Goal: Task Accomplishment & Management: Manage account settings

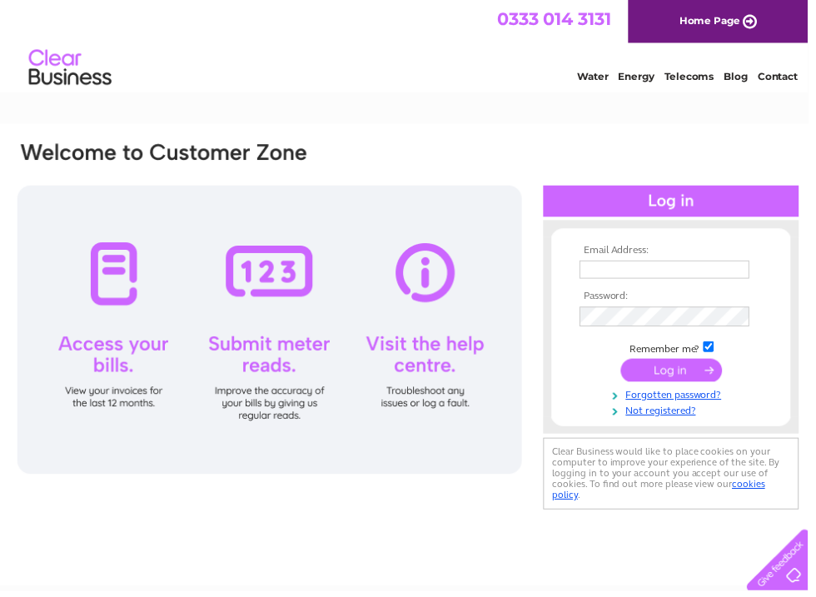
click at [611, 270] on input "text" at bounding box center [672, 272] width 172 height 18
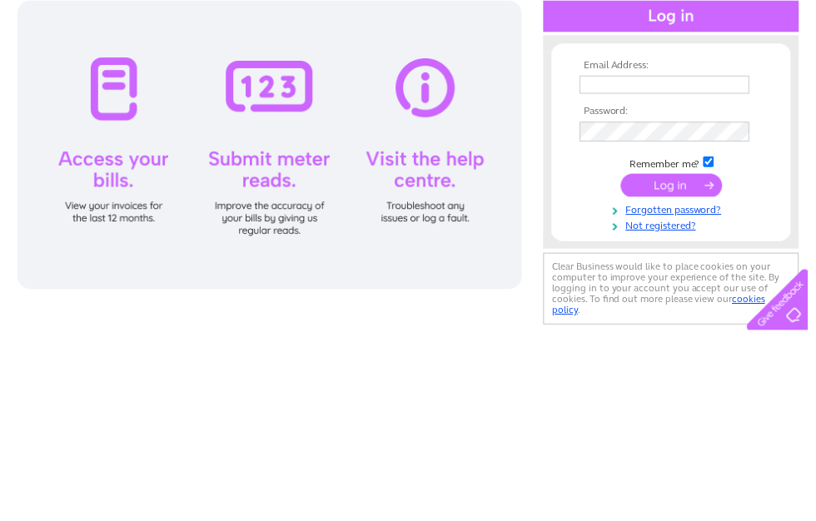
scroll to position [187, 0]
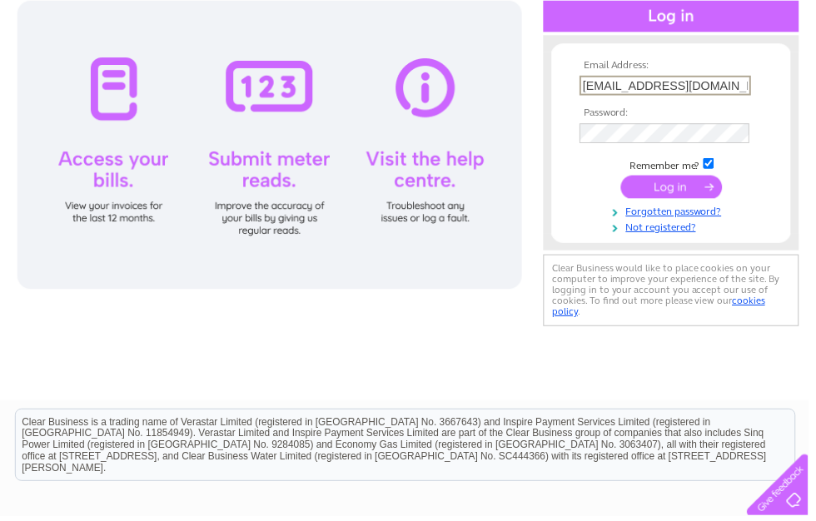
type input "holmesofmelrose@btconnect.com"
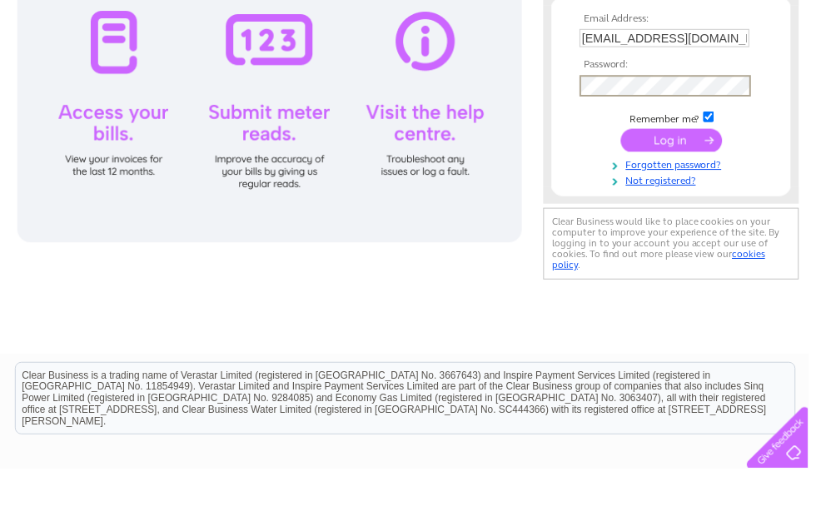
click at [684, 177] on input "submit" at bounding box center [678, 188] width 102 height 23
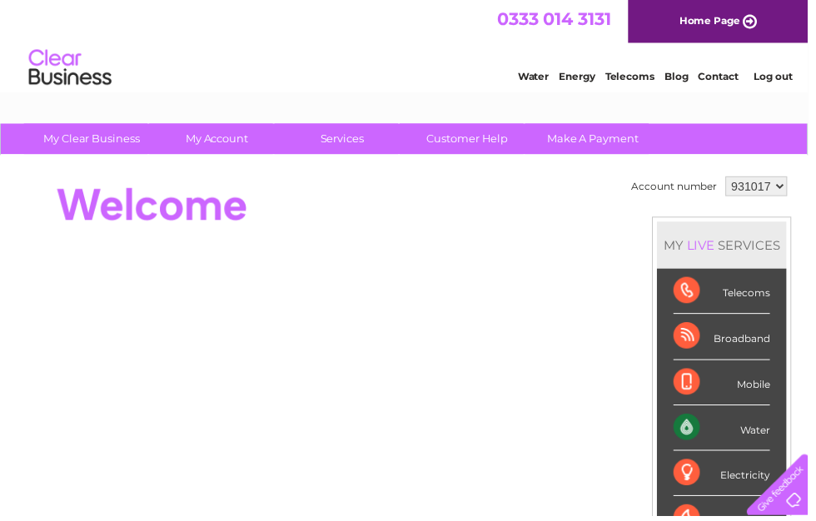
click at [791, 183] on select "931017" at bounding box center [764, 188] width 62 height 20
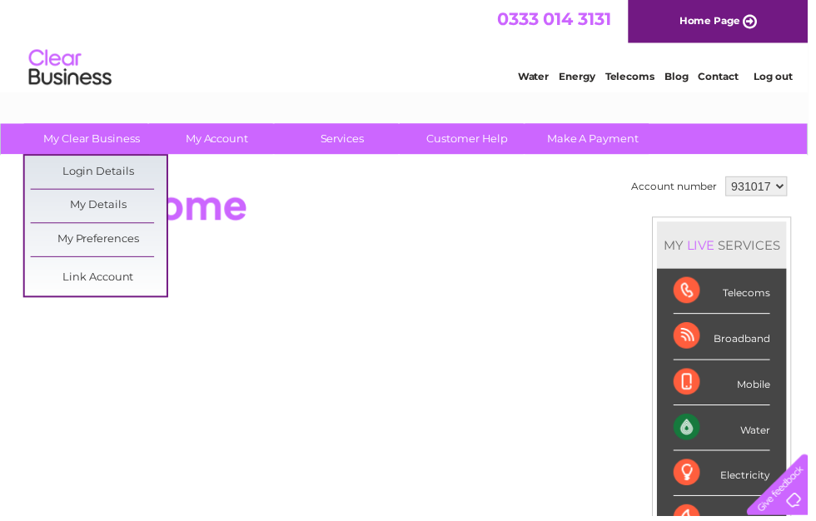
click at [318, 237] on div at bounding box center [319, 207] width 606 height 67
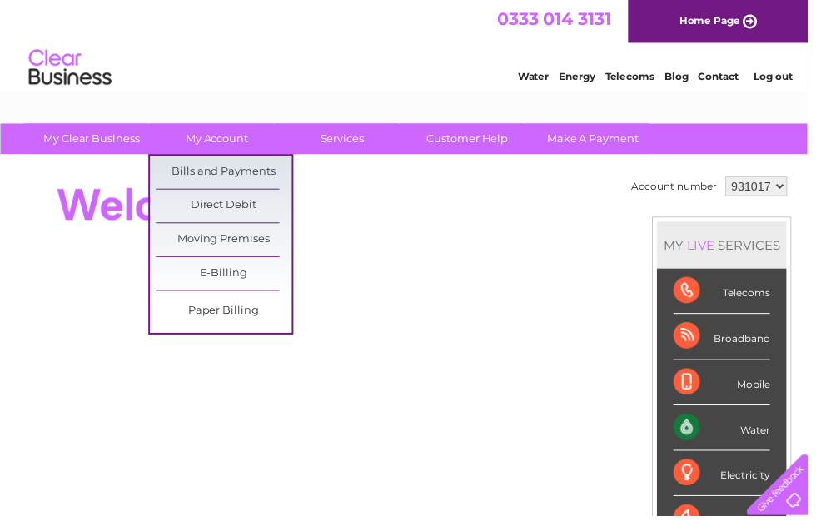
click at [248, 197] on link "Direct Debit" at bounding box center [225, 208] width 137 height 33
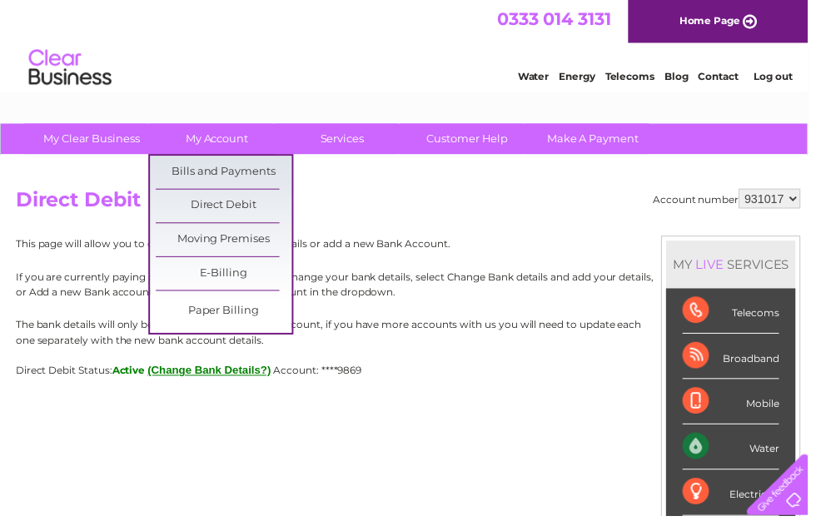
click at [249, 168] on link "Bills and Payments" at bounding box center [225, 173] width 137 height 33
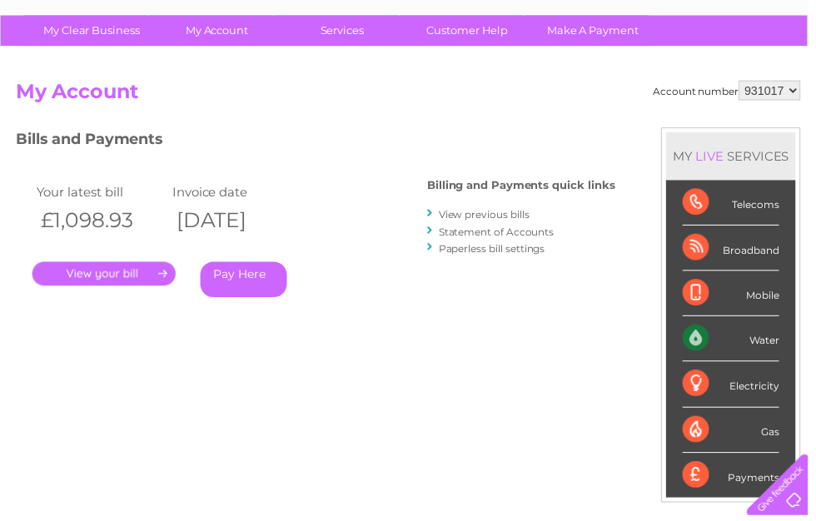
scroll to position [108, 0]
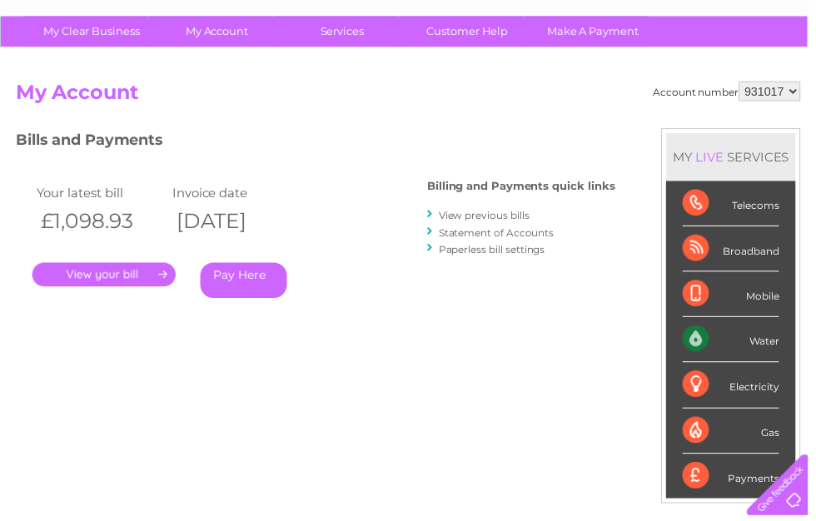
click at [445, 212] on link "View previous bills" at bounding box center [489, 218] width 92 height 12
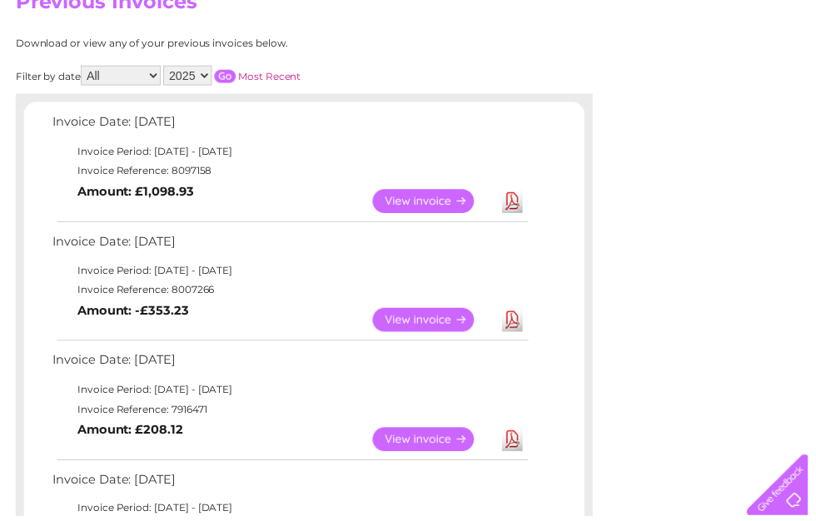
scroll to position [200, 0]
click at [521, 197] on link "Download" at bounding box center [517, 204] width 21 height 24
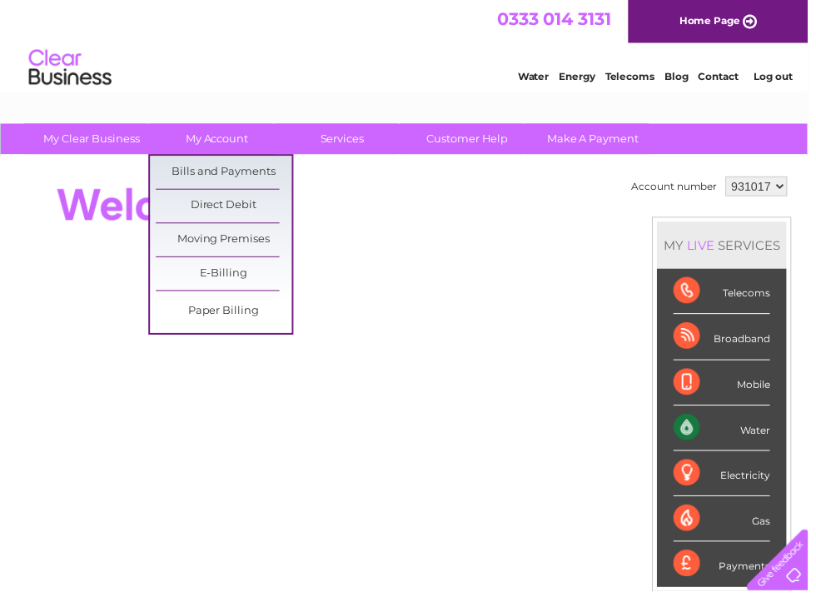
click at [253, 169] on link "Bills and Payments" at bounding box center [225, 173] width 137 height 33
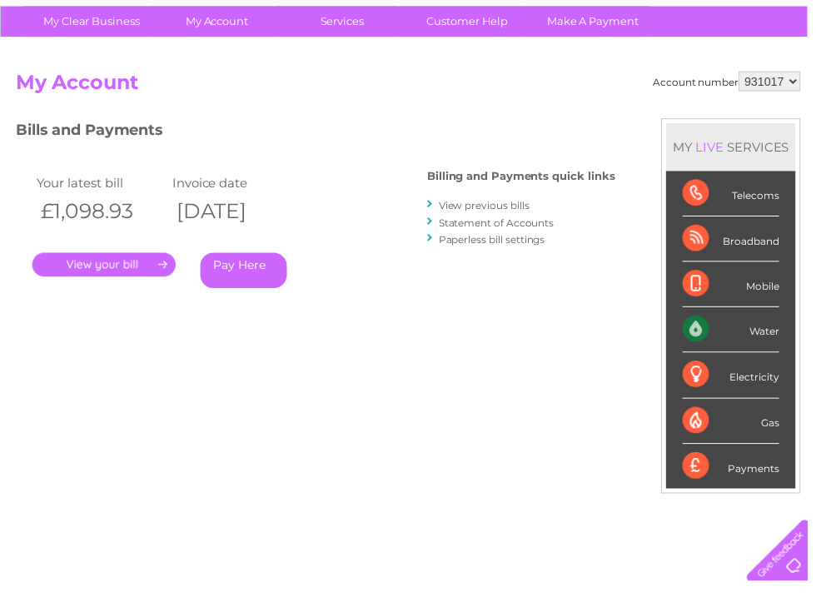
scroll to position [110, 0]
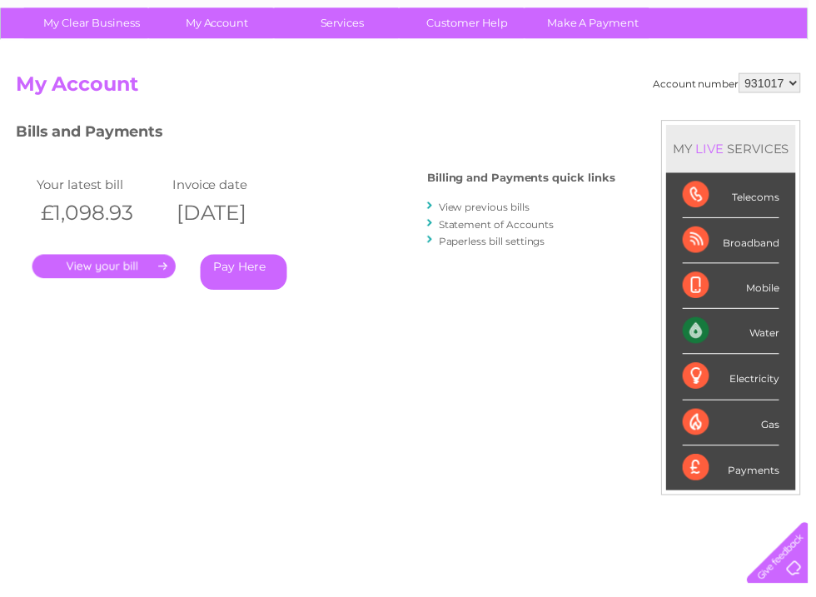
click at [136, 264] on link "." at bounding box center [104, 276] width 145 height 24
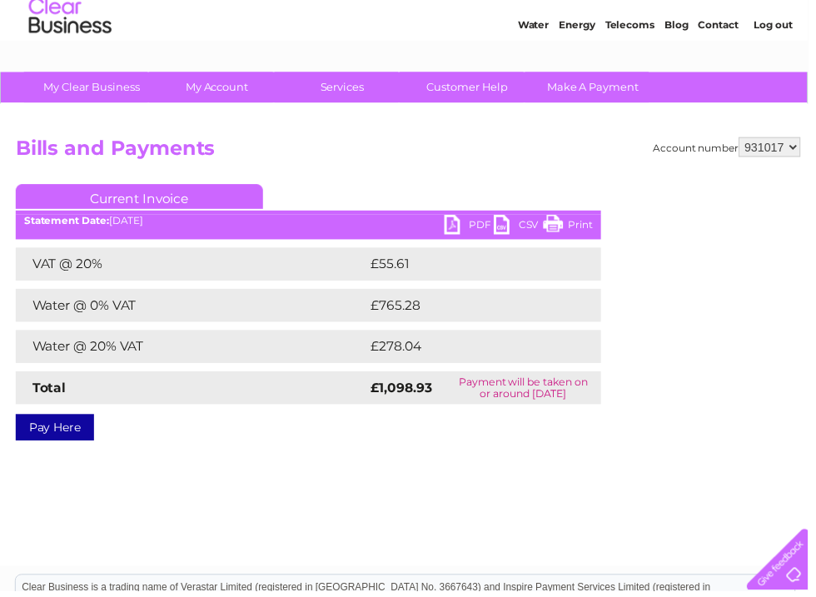
scroll to position [34, 0]
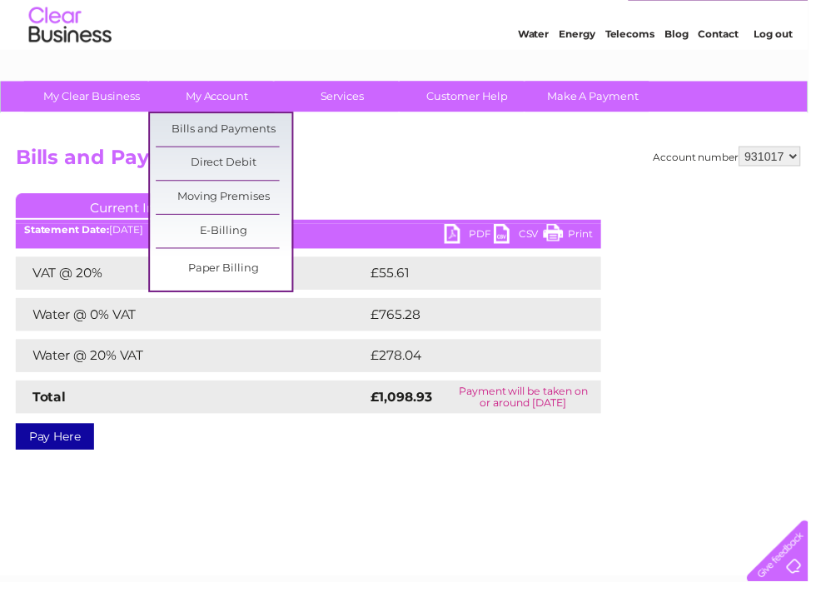
click at [259, 132] on link "Bills and Payments" at bounding box center [225, 139] width 137 height 33
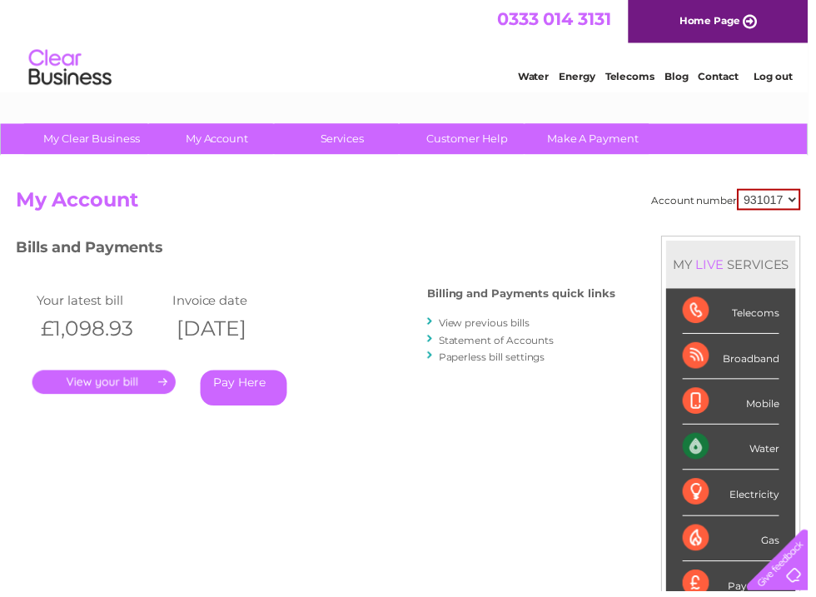
click at [444, 323] on link "View previous bills" at bounding box center [489, 326] width 92 height 12
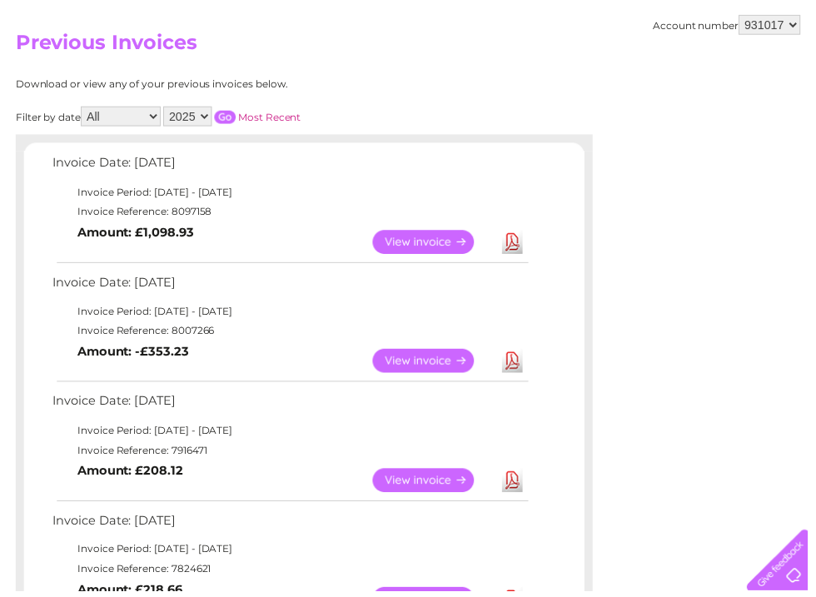
scroll to position [116, 0]
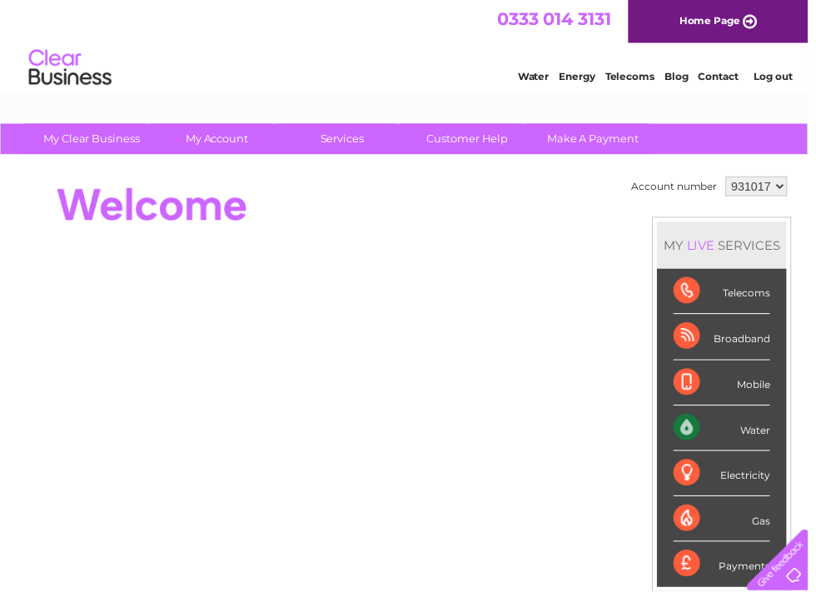
click at [791, 74] on link "Log out" at bounding box center [780, 77] width 39 height 12
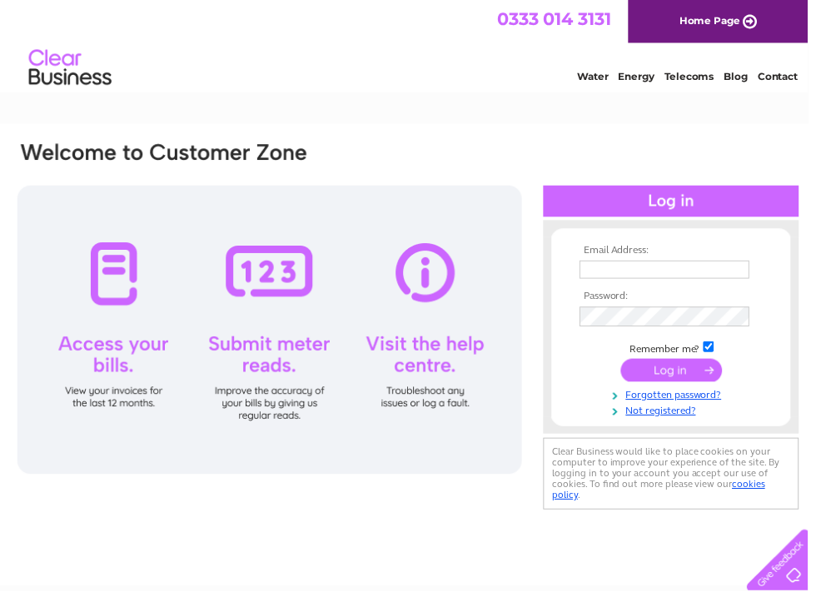
click at [778, 82] on link "Contact" at bounding box center [786, 77] width 41 height 12
click at [616, 274] on input "text" at bounding box center [672, 272] width 172 height 18
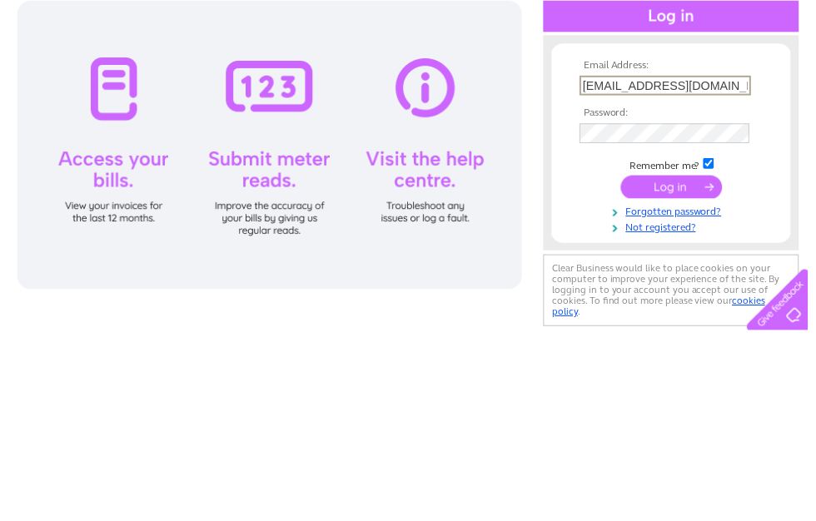
type input "jholmeswilson@gmail.com"
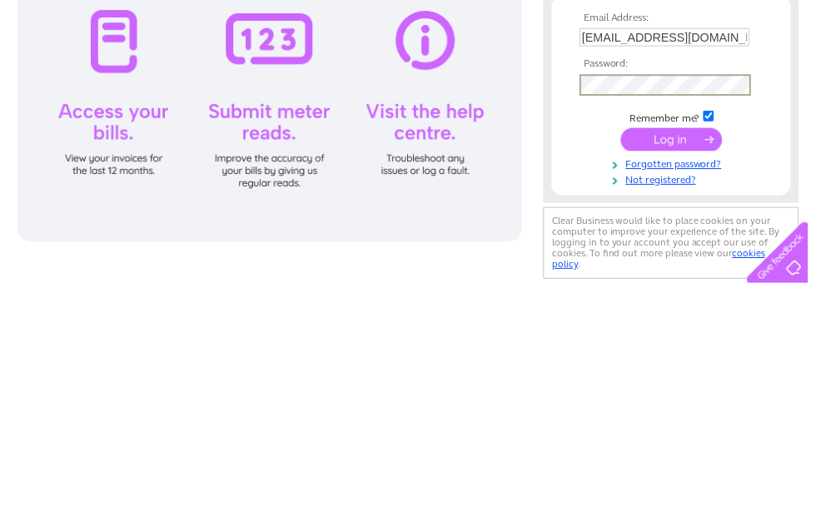
click at [688, 364] on input "submit" at bounding box center [678, 375] width 102 height 23
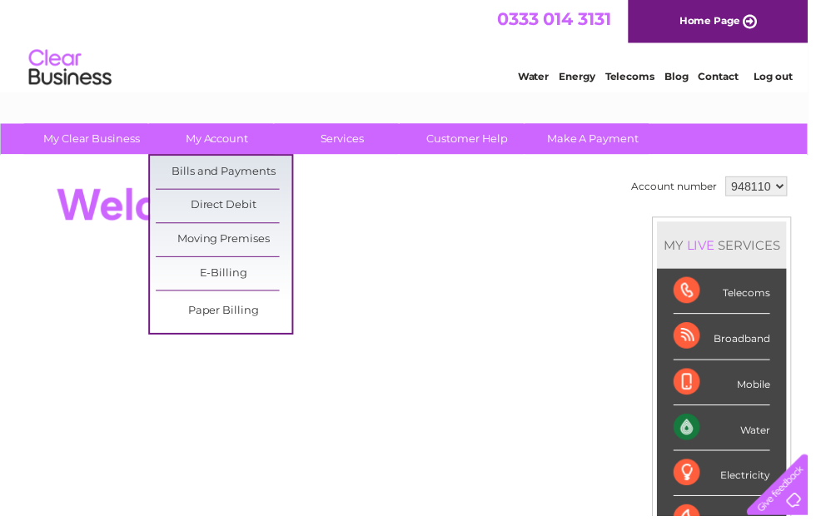
click at [251, 172] on link "Bills and Payments" at bounding box center [225, 173] width 137 height 33
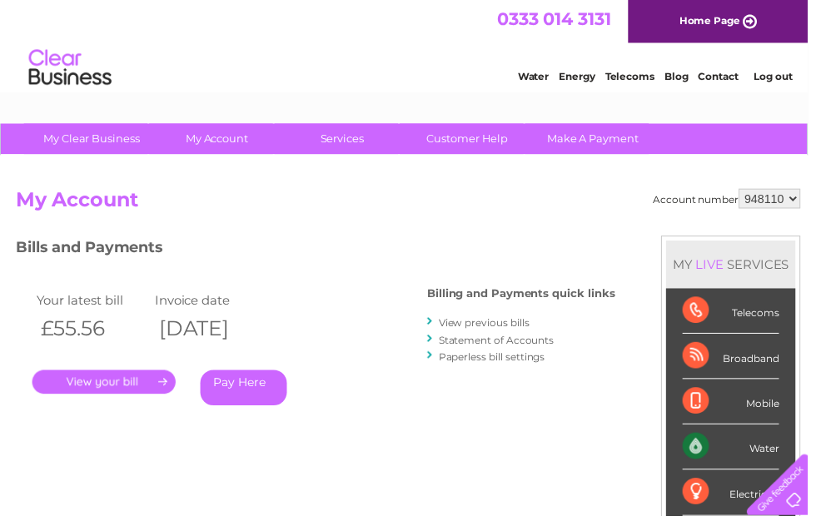
click at [451, 337] on link "Statement of Accounts" at bounding box center [501, 343] width 117 height 12
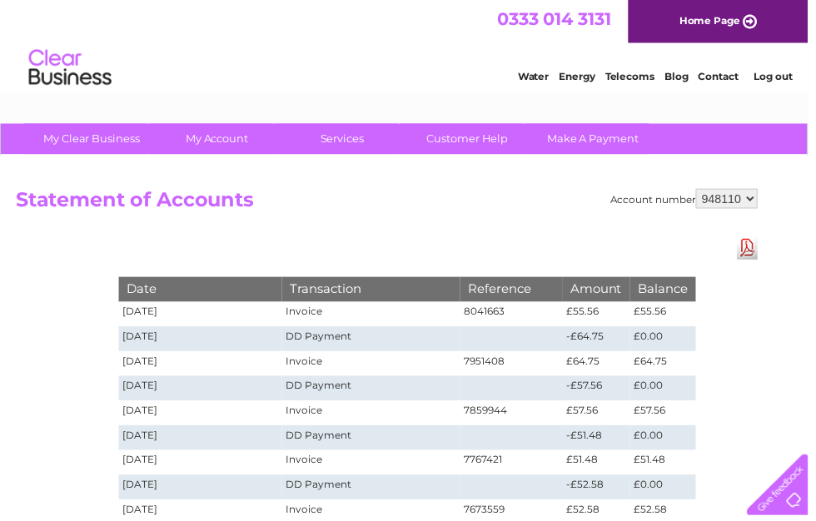
click at [791, 82] on link "Log out" at bounding box center [780, 77] width 39 height 12
